Goal: Learn about a topic

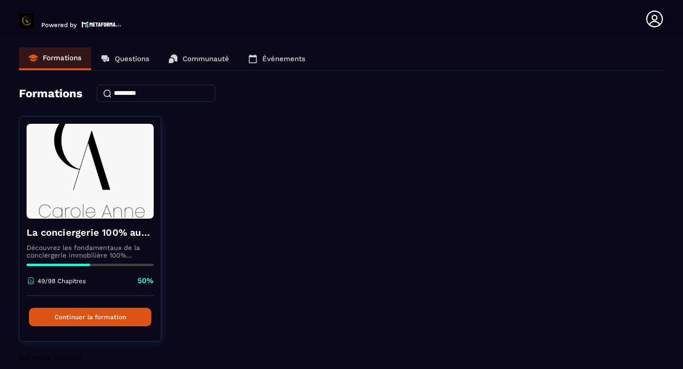
click at [137, 57] on p "Questions" at bounding box center [132, 59] width 35 height 9
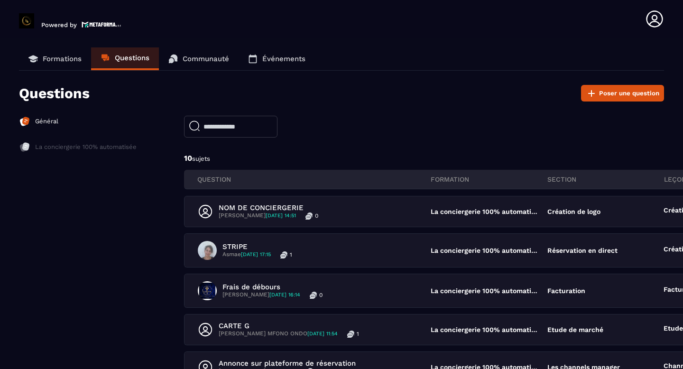
click at [219, 131] on input "text" at bounding box center [230, 127] width 93 height 22
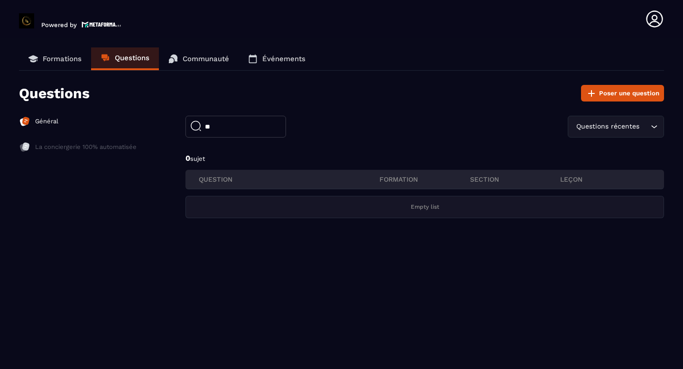
type input "*"
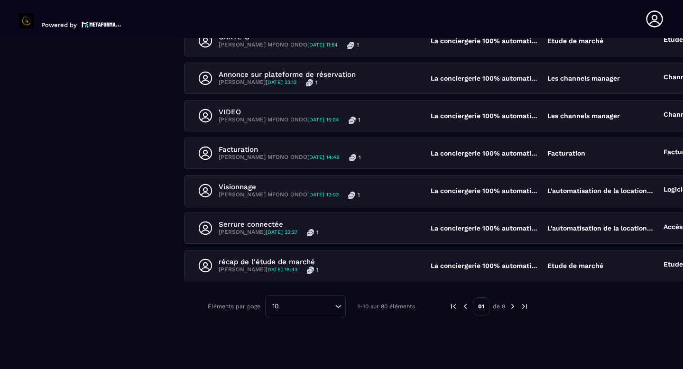
scroll to position [290, 0]
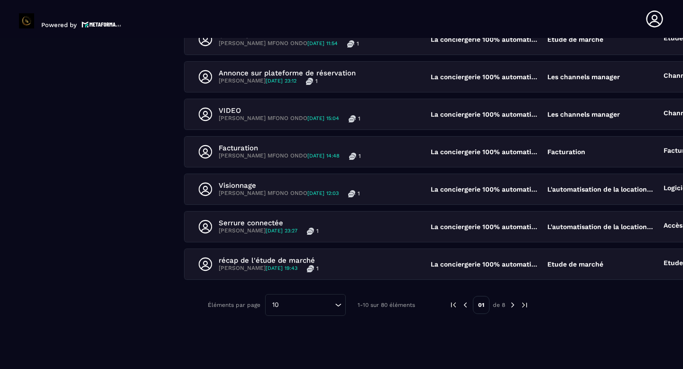
click at [508, 304] on img at bounding box center [512, 305] width 9 height 9
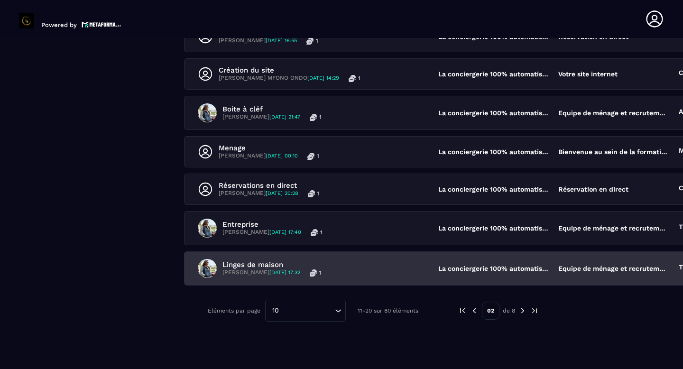
click at [485, 267] on p "La conciergerie 100% automatisée" at bounding box center [493, 269] width 111 height 8
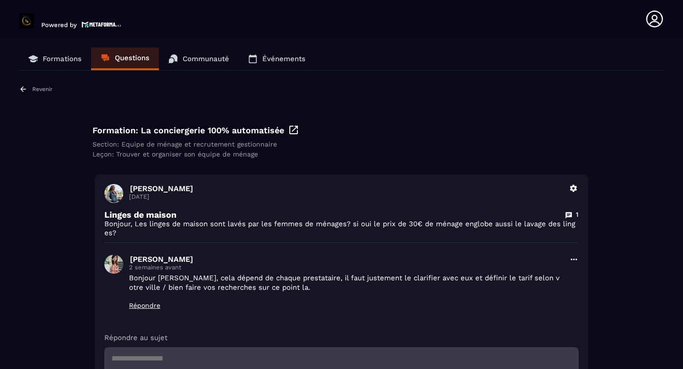
click at [32, 87] on p "Revenir" at bounding box center [42, 89] width 20 height 7
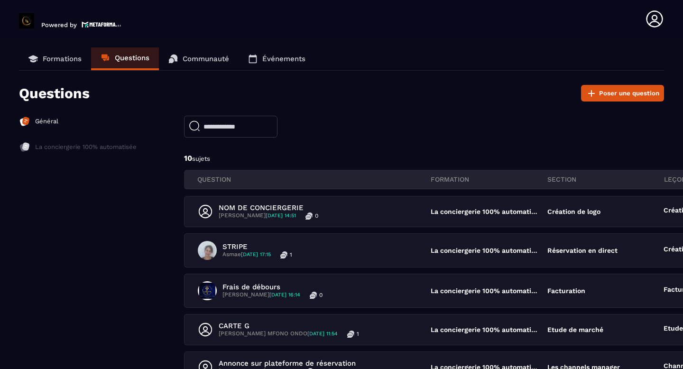
click at [32, 87] on p "Questions" at bounding box center [54, 93] width 71 height 17
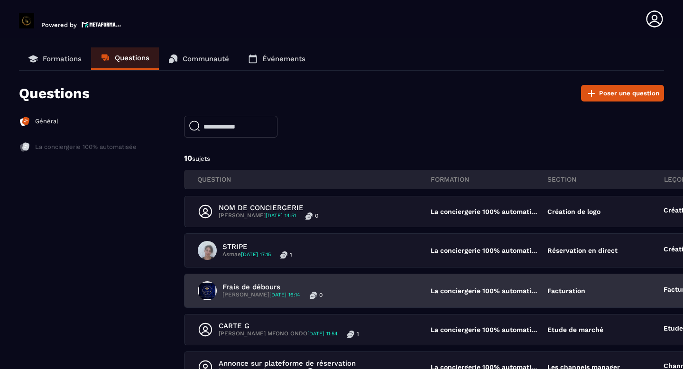
click at [388, 288] on div "Frais de débours [PERSON_NAME] [DATE] 16:14 0" at bounding box center [314, 290] width 233 height 19
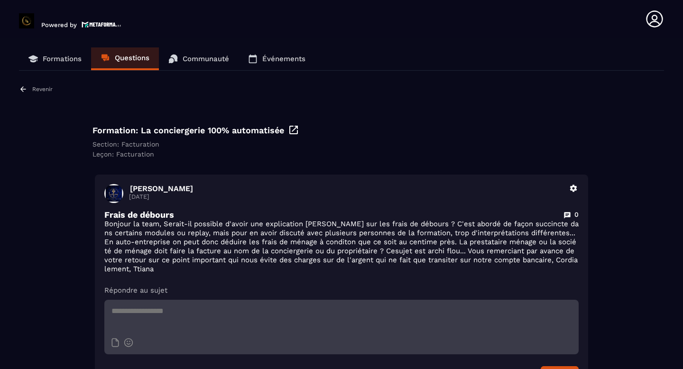
click at [63, 56] on p "Formations" at bounding box center [62, 59] width 39 height 9
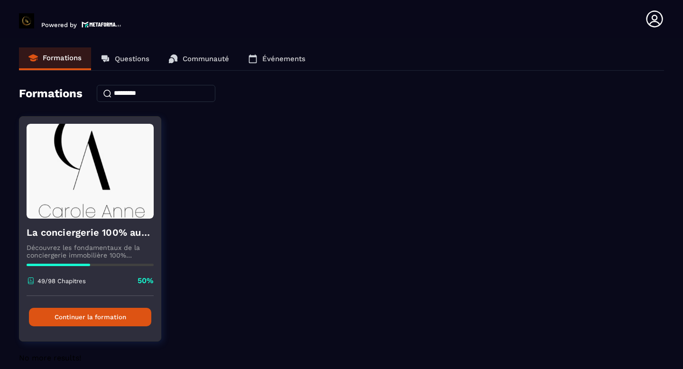
scroll to position [11, 0]
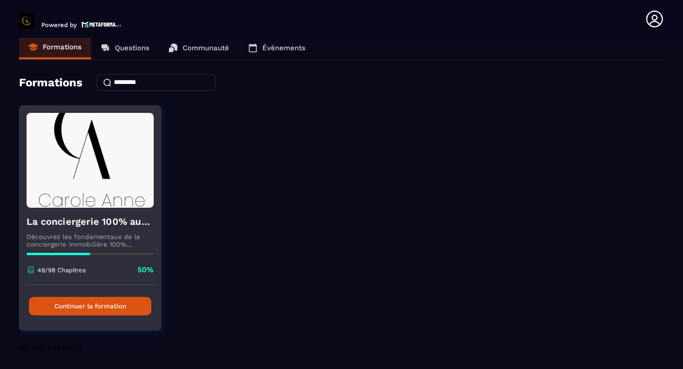
click at [104, 306] on button "Continuer la formation" at bounding box center [90, 306] width 122 height 18
